Goal: Information Seeking & Learning: Learn about a topic

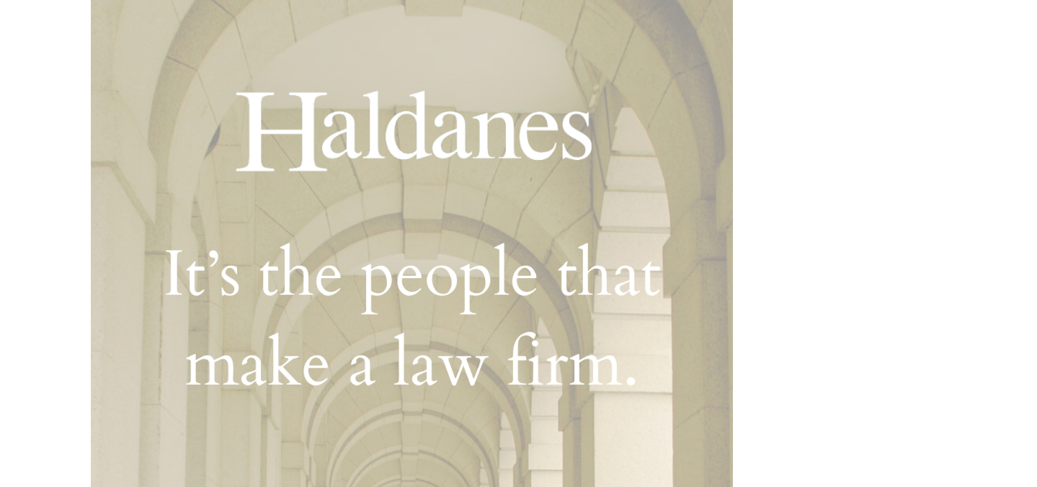
scroll to position [156, 0]
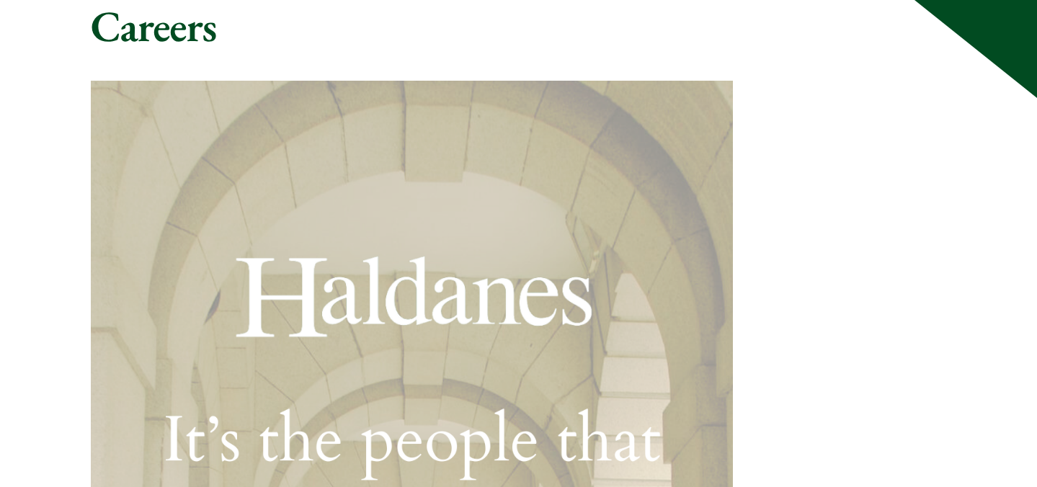
click at [164, 37] on h1 "Careers" at bounding box center [519, 26] width 856 height 52
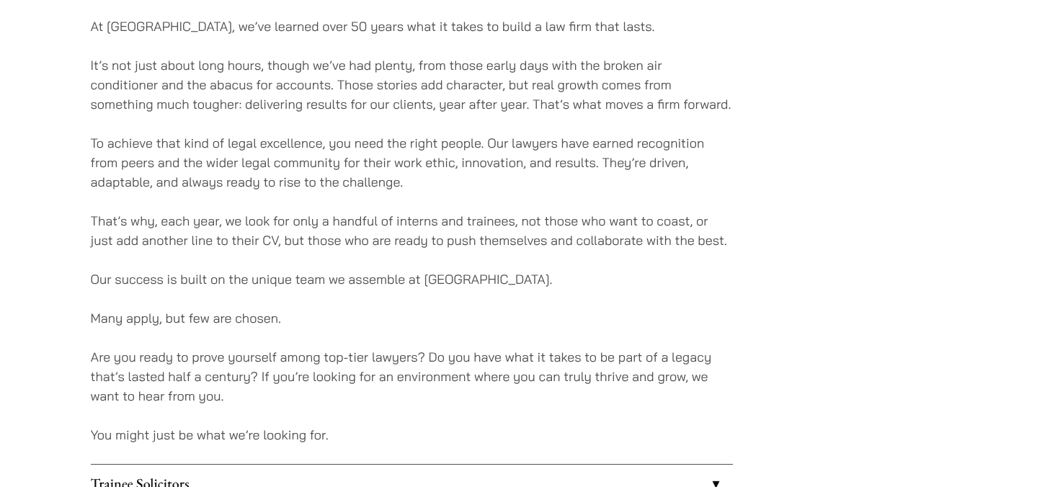
scroll to position [888, 0]
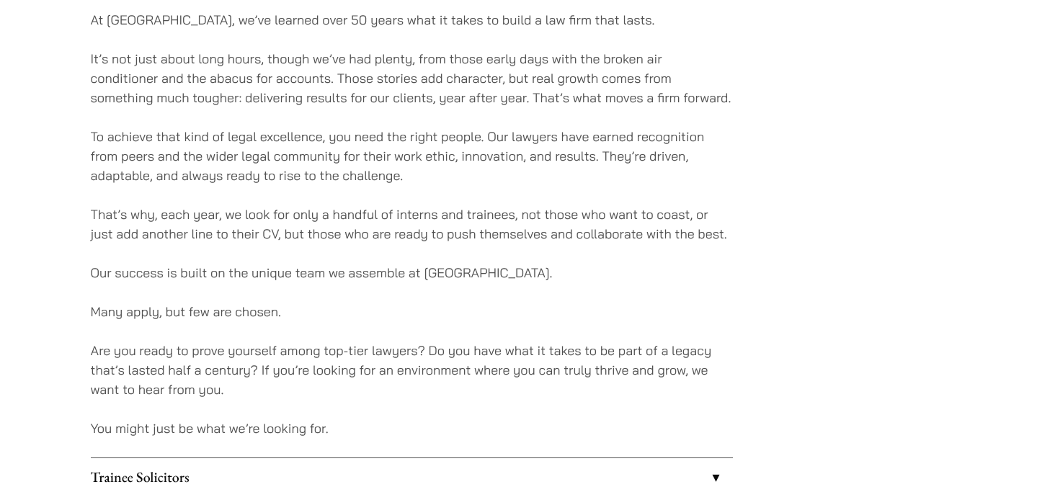
click at [360, 154] on p "To achieve that kind of legal excellence, you need the right people. Our lawyer…" at bounding box center [412, 156] width 642 height 58
drag, startPoint x: 89, startPoint y: 314, endPoint x: 354, endPoint y: 314, distance: 265.1
click at [354, 314] on p "Many apply, but few are chosen." at bounding box center [412, 311] width 642 height 19
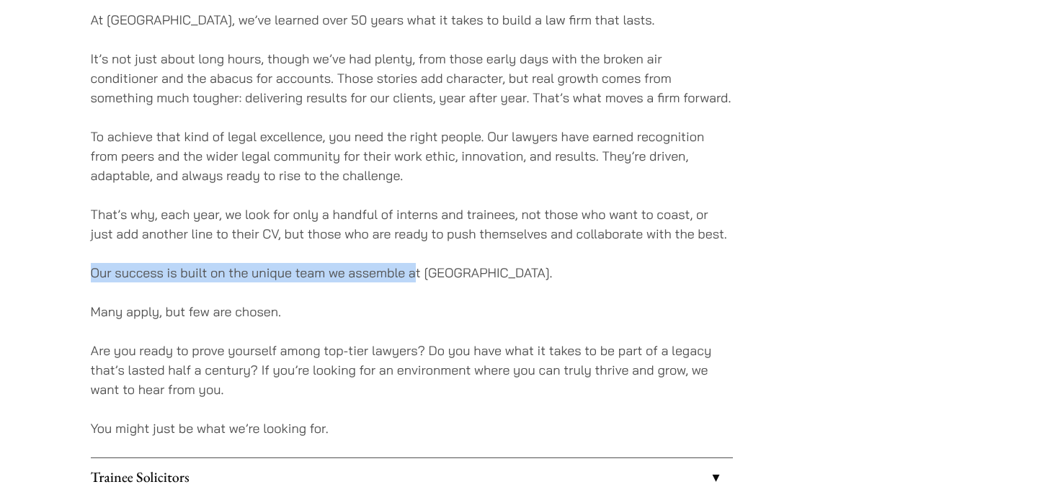
drag, startPoint x: 66, startPoint y: 277, endPoint x: 415, endPoint y: 277, distance: 348.7
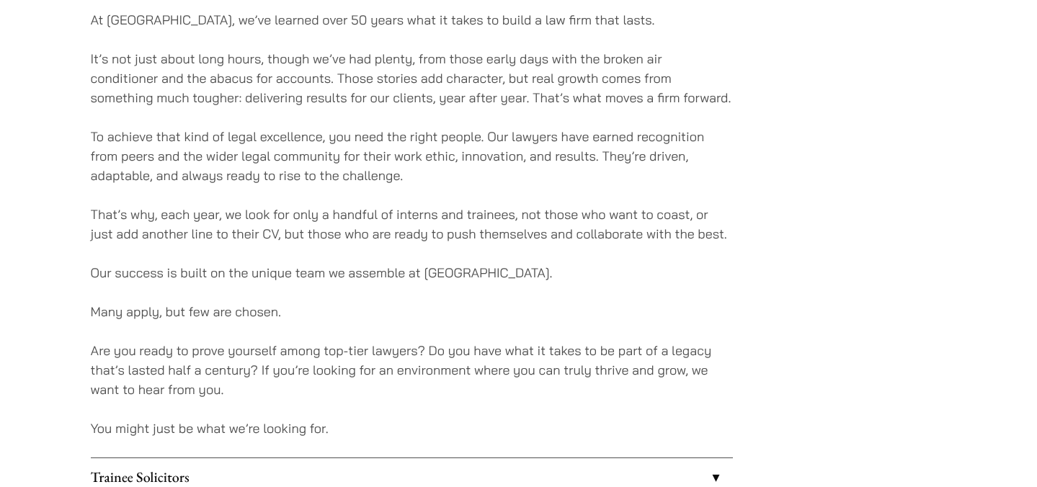
click at [534, 276] on p "Our success is built on the unique team we assemble at [GEOGRAPHIC_DATA]." at bounding box center [412, 272] width 642 height 19
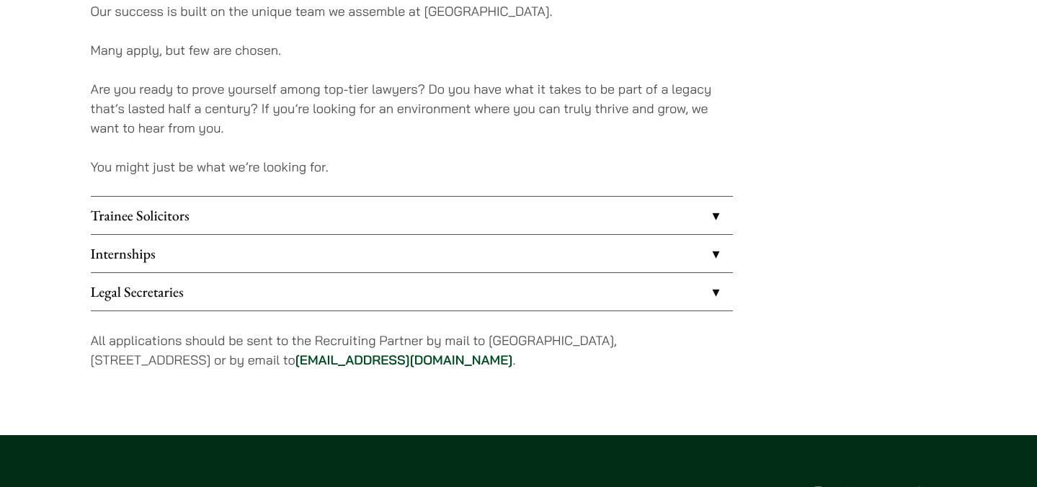
scroll to position [1151, 0]
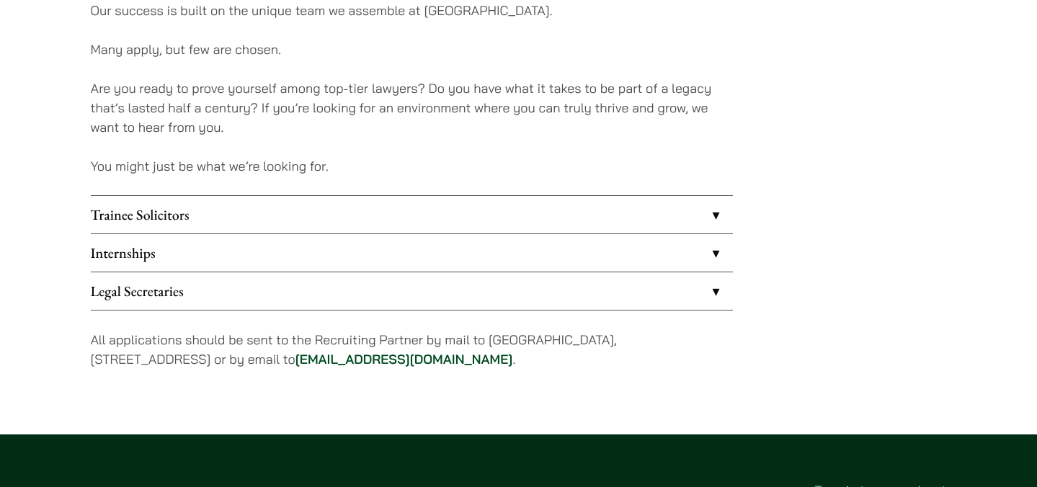
click at [129, 252] on link "Internships" at bounding box center [412, 252] width 642 height 37
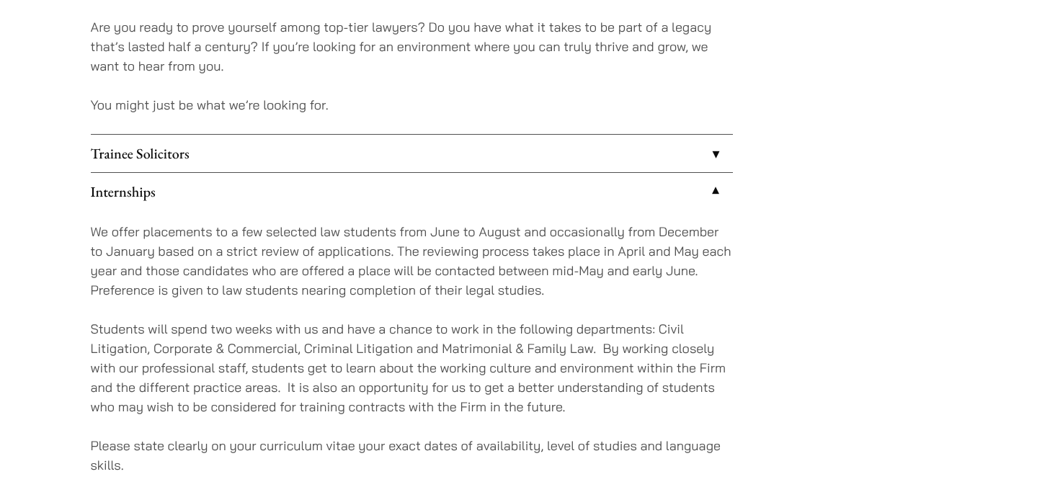
scroll to position [1223, 0]
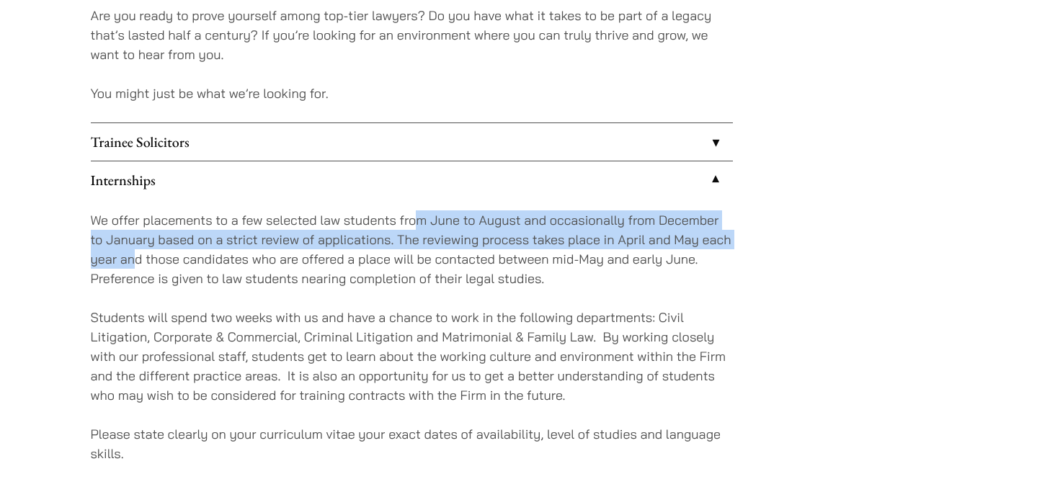
drag, startPoint x: 421, startPoint y: 223, endPoint x: 136, endPoint y: 263, distance: 287.3
click at [136, 263] on p "We offer placements to a few selected law students from June to August and occa…" at bounding box center [412, 249] width 642 height 78
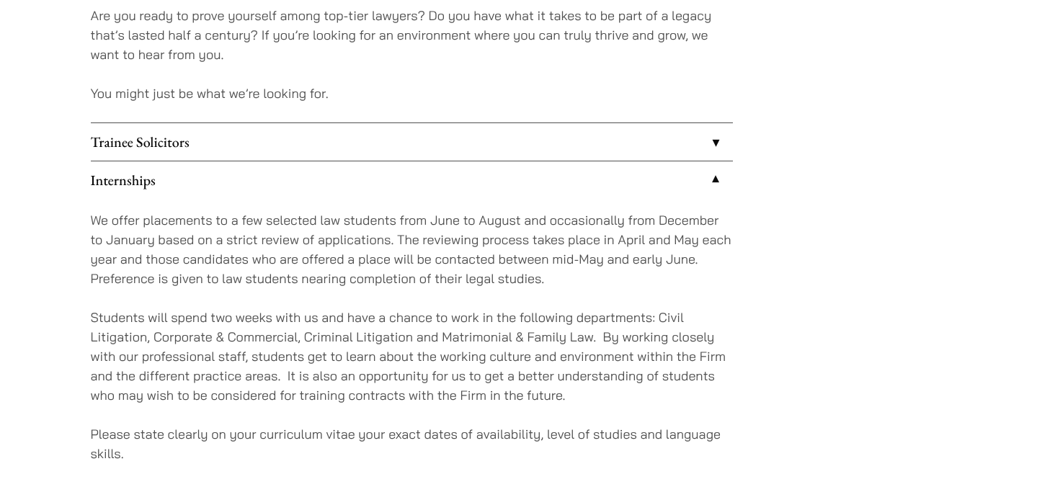
click at [346, 277] on p "We offer placements to a few selected law students from June to August and occa…" at bounding box center [412, 249] width 642 height 78
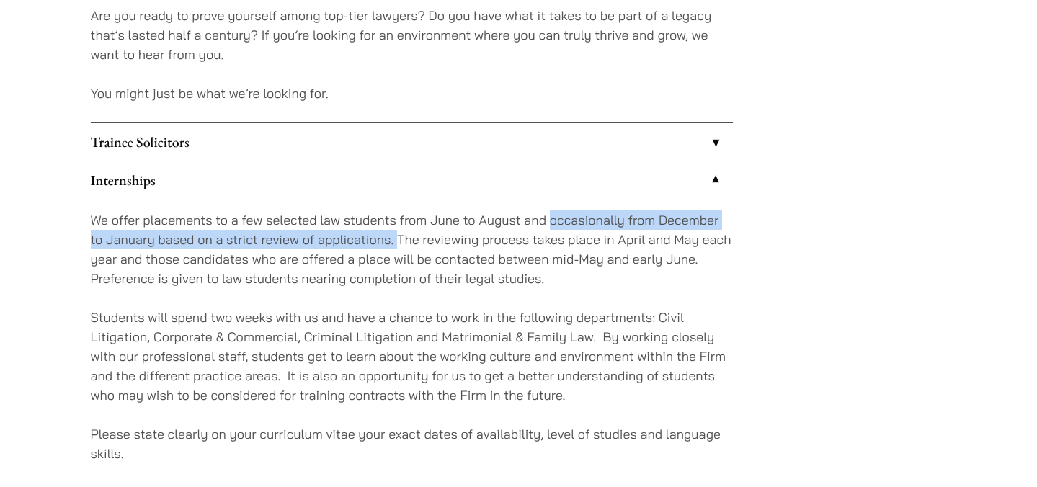
drag, startPoint x: 548, startPoint y: 220, endPoint x: 394, endPoint y: 240, distance: 155.5
click at [396, 240] on p "We offer placements to a few selected law students from June to August and occa…" at bounding box center [412, 249] width 642 height 78
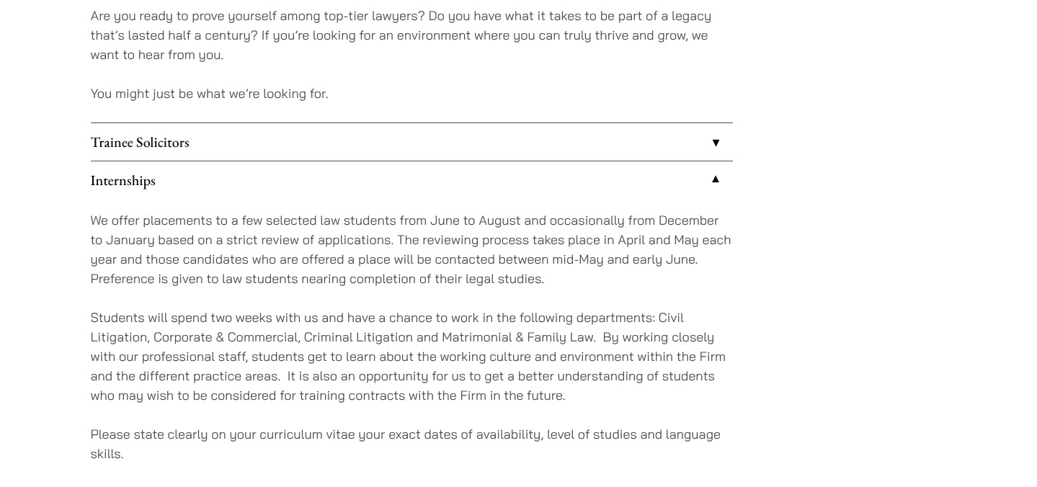
click at [491, 274] on p "We offer placements to a few selected law students from June to August and occa…" at bounding box center [412, 249] width 642 height 78
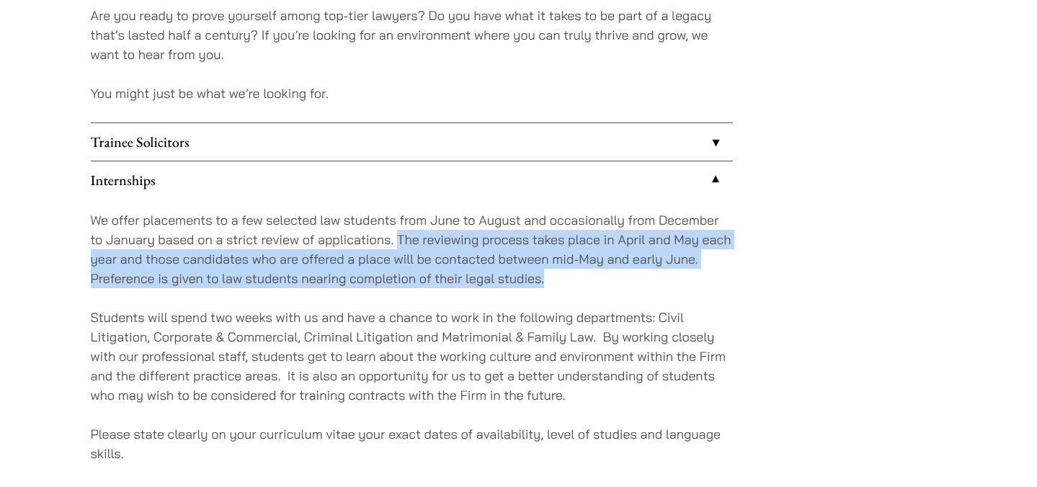
drag, startPoint x: 399, startPoint y: 239, endPoint x: 564, endPoint y: 284, distance: 170.9
click at [564, 284] on p "We offer placements to a few selected law students from June to August and occa…" at bounding box center [412, 249] width 642 height 78
click at [564, 283] on p "We offer placements to a few selected law students from June to August and occa…" at bounding box center [412, 249] width 642 height 78
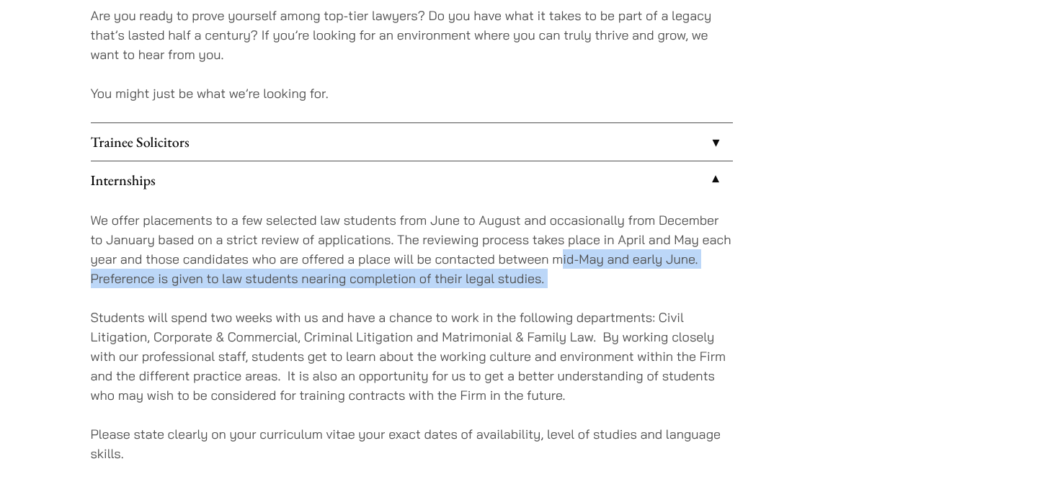
drag, startPoint x: 581, startPoint y: 262, endPoint x: 292, endPoint y: 305, distance: 292.8
click at [292, 305] on div "We offer placements to a few selected law students from June to August and occa…" at bounding box center [412, 346] width 642 height 295
drag, startPoint x: 92, startPoint y: 277, endPoint x: 543, endPoint y: 277, distance: 451.0
click at [543, 277] on p "We offer placements to a few selected law students from June to August and occa…" at bounding box center [412, 249] width 642 height 78
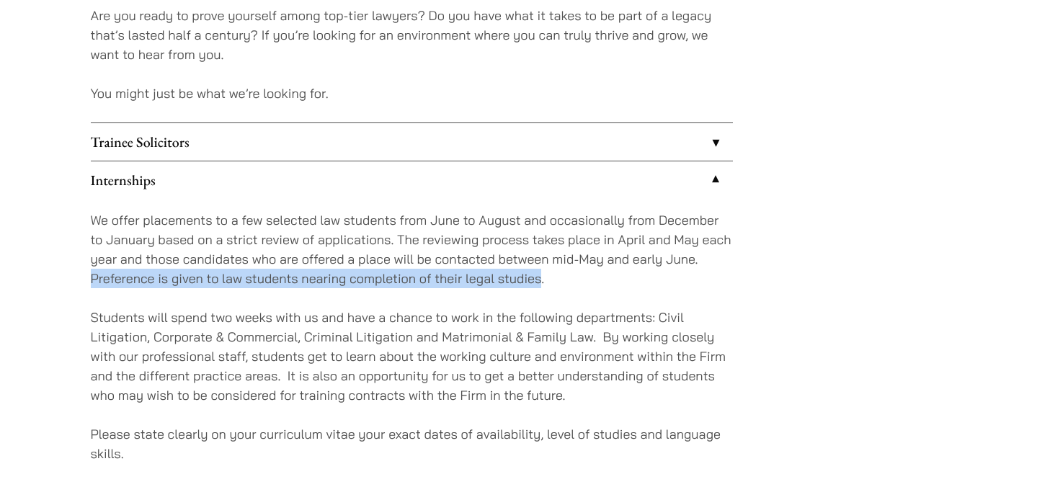
click at [576, 362] on p "Students will spend two weeks with us and have a chance to work in the followin…" at bounding box center [412, 356] width 642 height 97
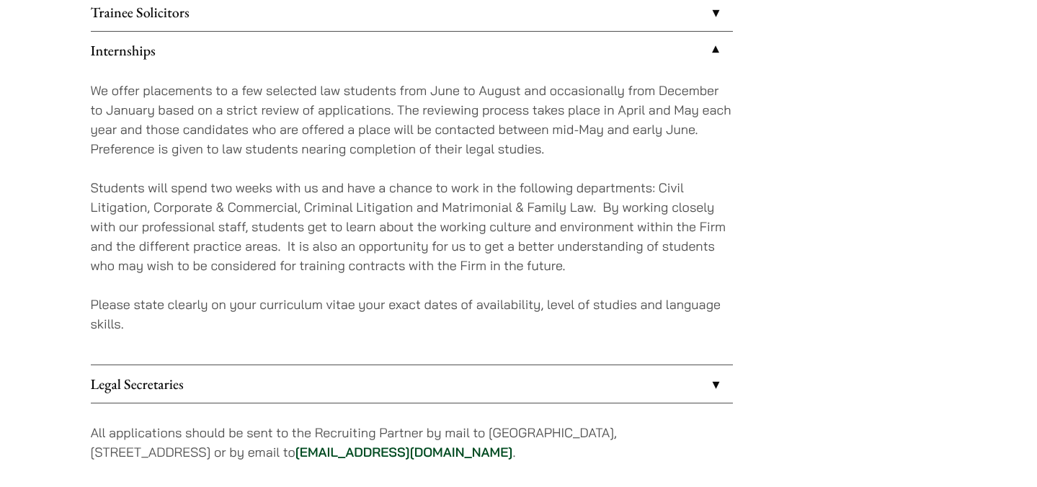
scroll to position [1322, 0]
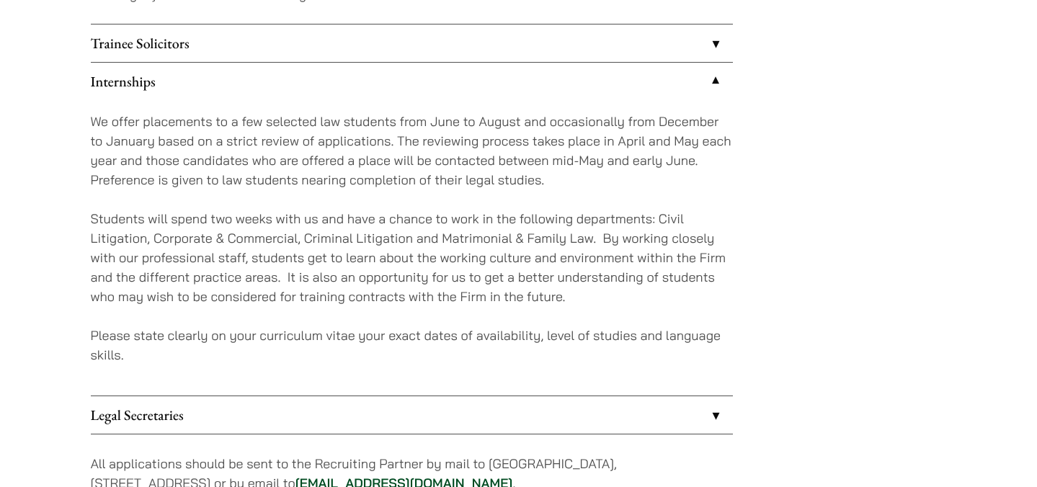
click at [138, 80] on link "Internships" at bounding box center [412, 81] width 642 height 37
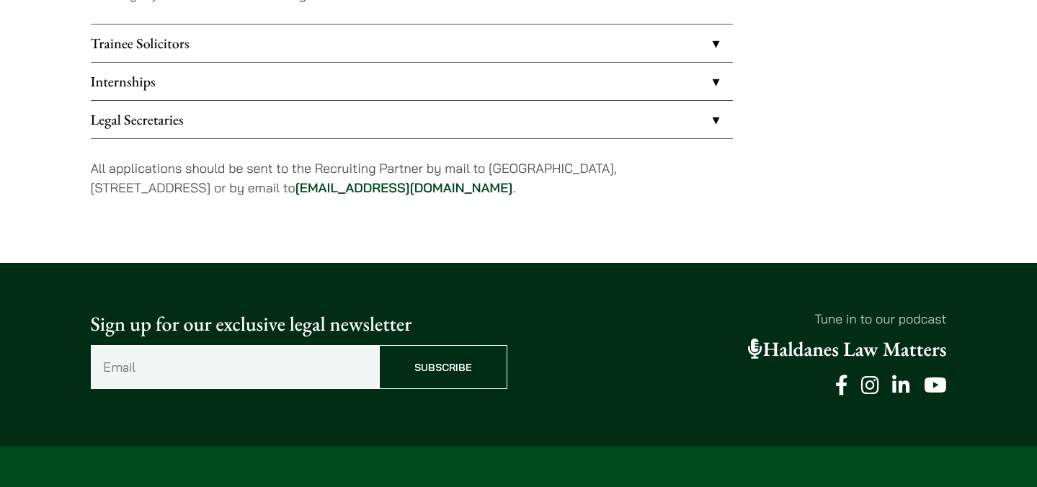
click at [193, 36] on link "Trainee Solicitors" at bounding box center [412, 42] width 642 height 37
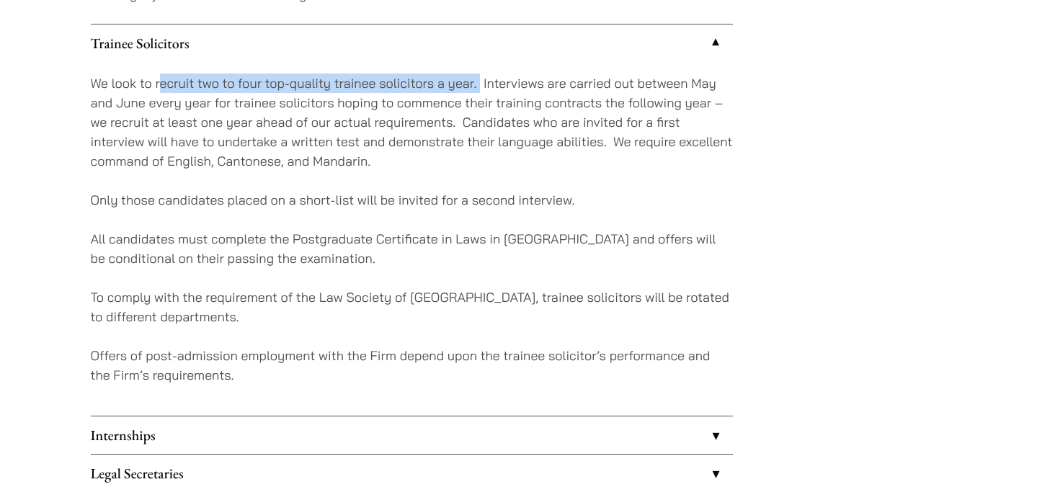
drag, startPoint x: 158, startPoint y: 86, endPoint x: 480, endPoint y: 88, distance: 322.1
click at [480, 88] on p "We look to recruit two to four top-quality trainee solicitors a year. Interview…" at bounding box center [412, 121] width 642 height 97
click at [598, 105] on p "We look to recruit two to four top-quality trainee solicitors a year. Interview…" at bounding box center [412, 121] width 642 height 97
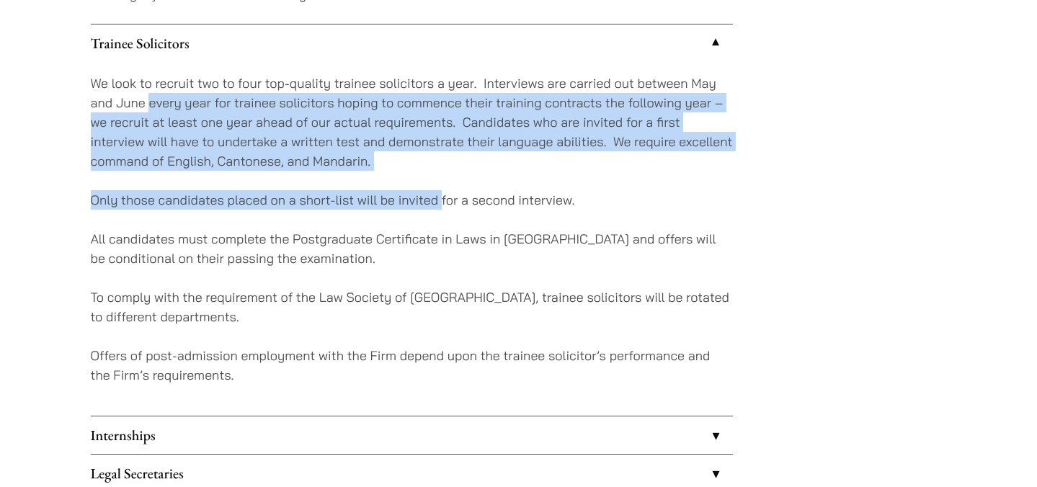
drag, startPoint x: 151, startPoint y: 107, endPoint x: 442, endPoint y: 192, distance: 303.2
click at [442, 192] on div "We look to recruit two to four top-quality trainee solicitors a year. Interview…" at bounding box center [412, 239] width 642 height 354
click at [533, 188] on div "We look to recruit two to four top-quality trainee solicitors a year. Interview…" at bounding box center [412, 239] width 642 height 354
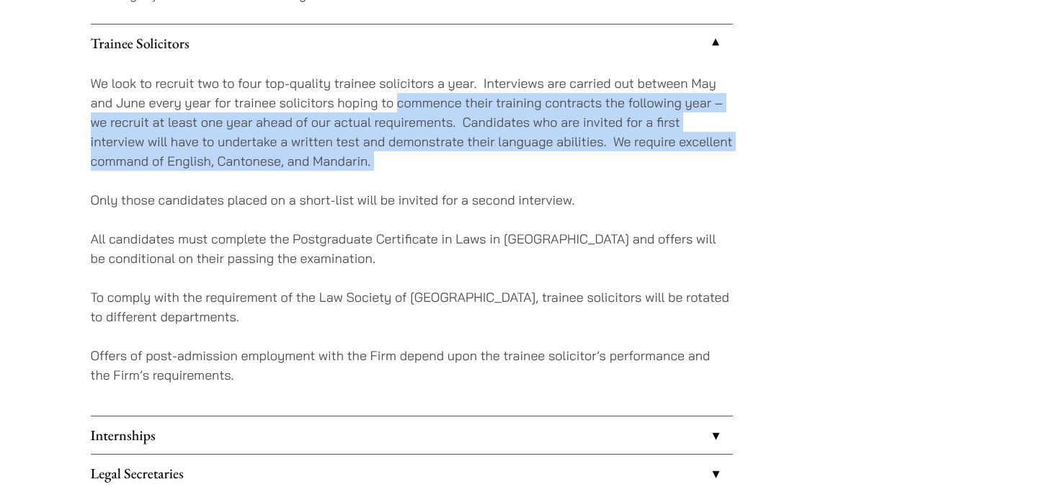
drag, startPoint x: 400, startPoint y: 104, endPoint x: 465, endPoint y: 184, distance: 102.4
click at [465, 184] on div "We look to recruit two to four top-quality trainee solicitors a year. Interview…" at bounding box center [412, 239] width 642 height 354
click at [191, 120] on p "We look to recruit two to four top-quality trainee solicitors a year. Interview…" at bounding box center [412, 121] width 642 height 97
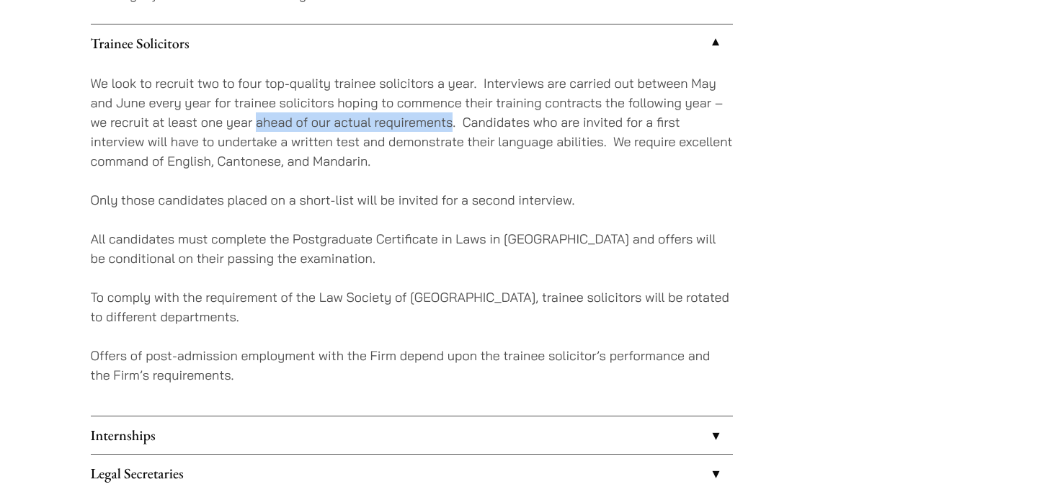
drag, startPoint x: 257, startPoint y: 122, endPoint x: 454, endPoint y: 120, distance: 196.7
click at [454, 120] on p "We look to recruit two to four top-quality trainee solicitors a year. Interview…" at bounding box center [412, 121] width 642 height 97
click at [581, 138] on p "We look to recruit two to four top-quality trainee solicitors a year. Interview…" at bounding box center [412, 121] width 642 height 97
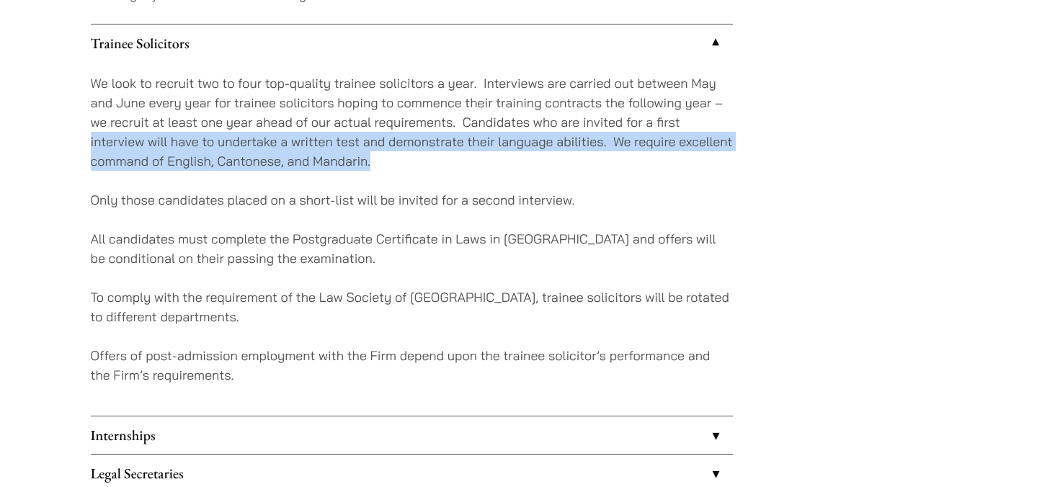
drag, startPoint x: 87, startPoint y: 146, endPoint x: 396, endPoint y: 168, distance: 309.8
click at [396, 168] on p "We look to recruit two to four top-quality trainee solicitors a year. Interview…" at bounding box center [412, 121] width 642 height 97
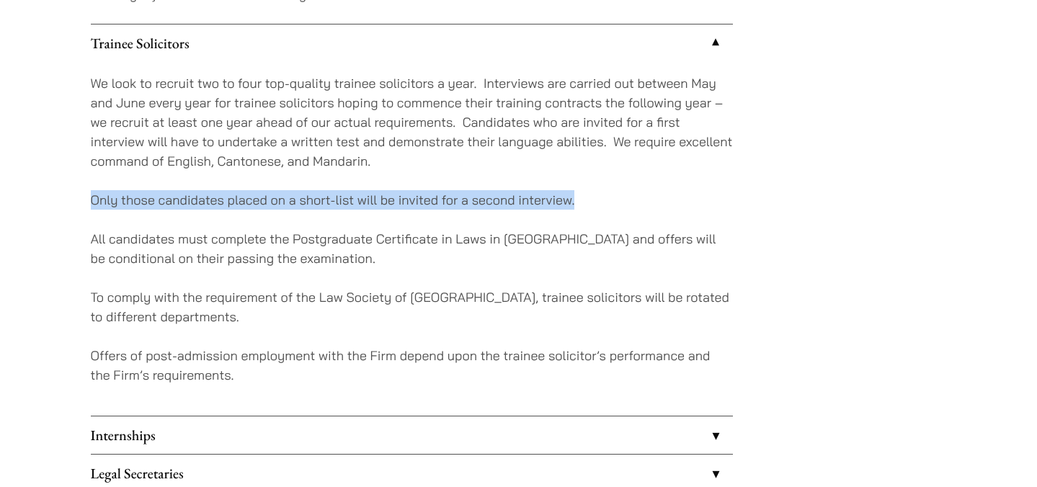
drag, startPoint x: 97, startPoint y: 205, endPoint x: 603, endPoint y: 199, distance: 506.5
click at [603, 199] on p "Only those candidates placed on a short-list will be invited for a second inter…" at bounding box center [412, 199] width 642 height 19
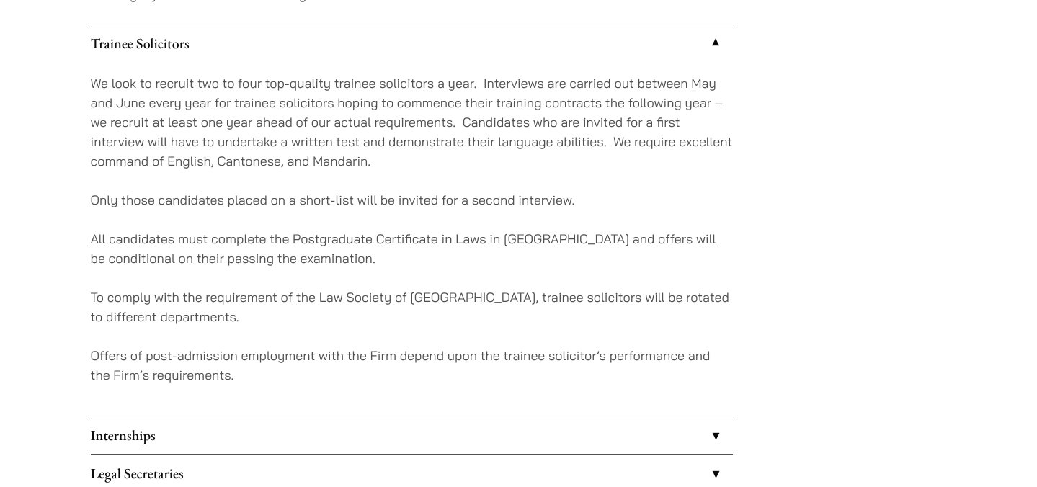
click at [94, 244] on p "All candidates must complete the Postgraduate Certificate in Laws in [GEOGRAPHI…" at bounding box center [412, 248] width 642 height 39
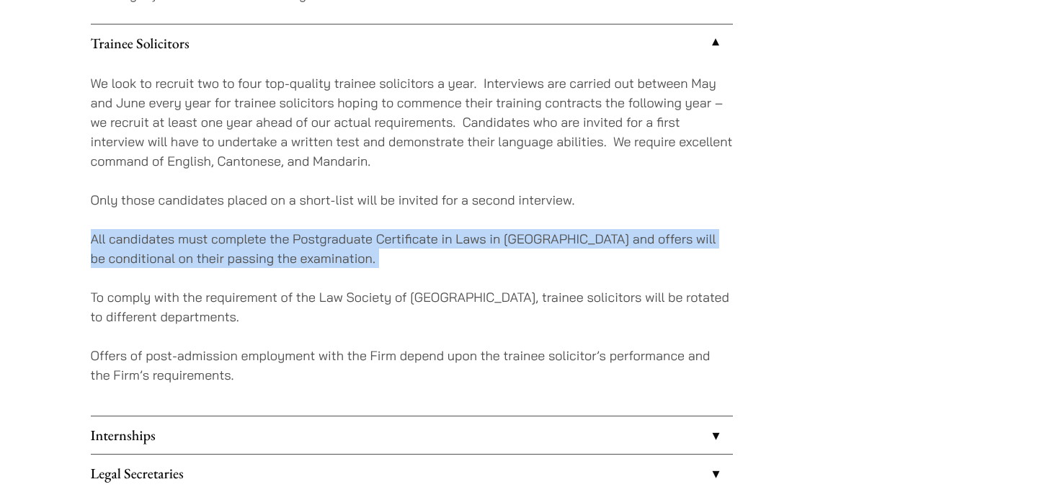
drag, startPoint x: 94, startPoint y: 244, endPoint x: 408, endPoint y: 259, distance: 314.5
click at [408, 259] on p "All candidates must complete the Postgraduate Certificate in Laws in [GEOGRAPHI…" at bounding box center [412, 248] width 642 height 39
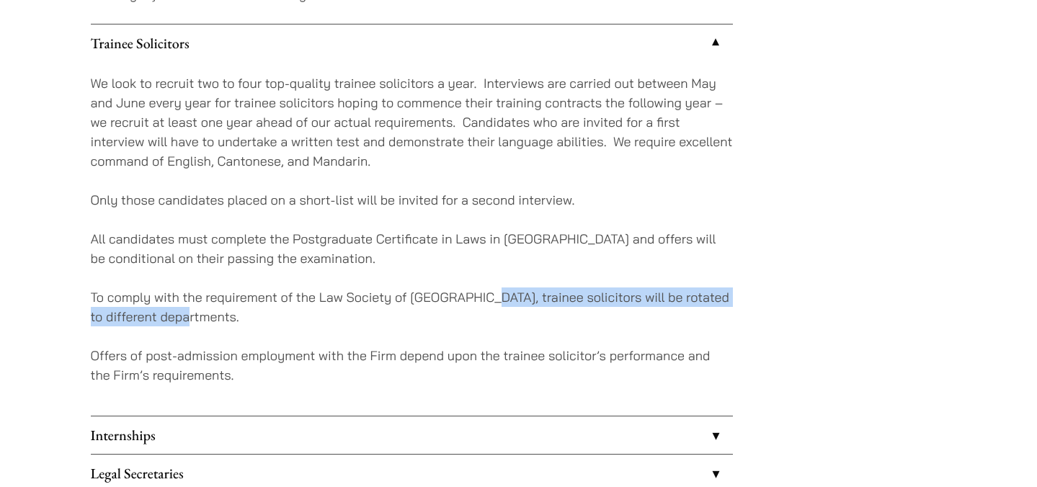
drag, startPoint x: 486, startPoint y: 302, endPoint x: 548, endPoint y: 318, distance: 64.0
click at [548, 318] on p "To comply with the requirement of the Law Society of [GEOGRAPHIC_DATA], trainee…" at bounding box center [412, 306] width 642 height 39
drag, startPoint x: 481, startPoint y: 298, endPoint x: 503, endPoint y: 309, distance: 24.5
click at [503, 311] on p "To comply with the requirement of the Law Society of [GEOGRAPHIC_DATA], trainee…" at bounding box center [412, 306] width 642 height 39
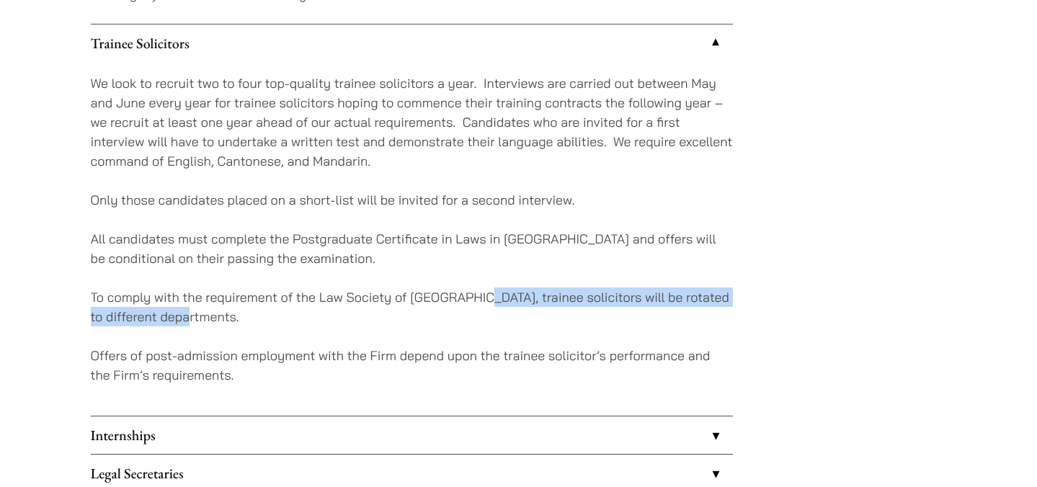
click at [503, 309] on p "To comply with the requirement of the Law Society of [GEOGRAPHIC_DATA], trainee…" at bounding box center [412, 306] width 642 height 39
